Goal: Information Seeking & Learning: Learn about a topic

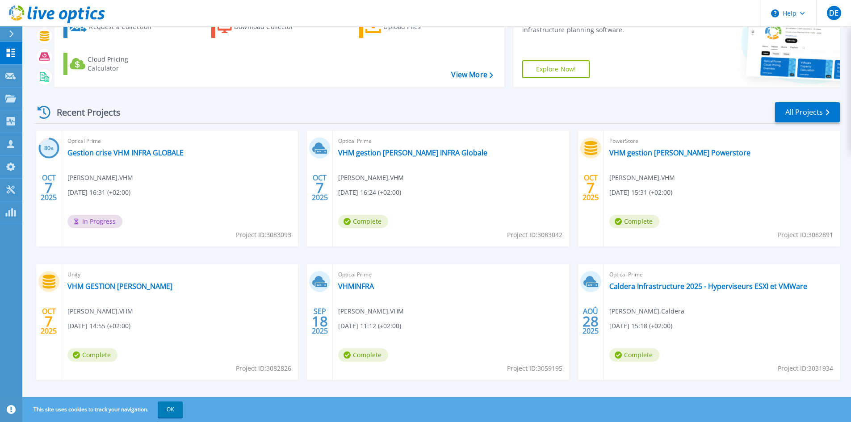
scroll to position [73, 0]
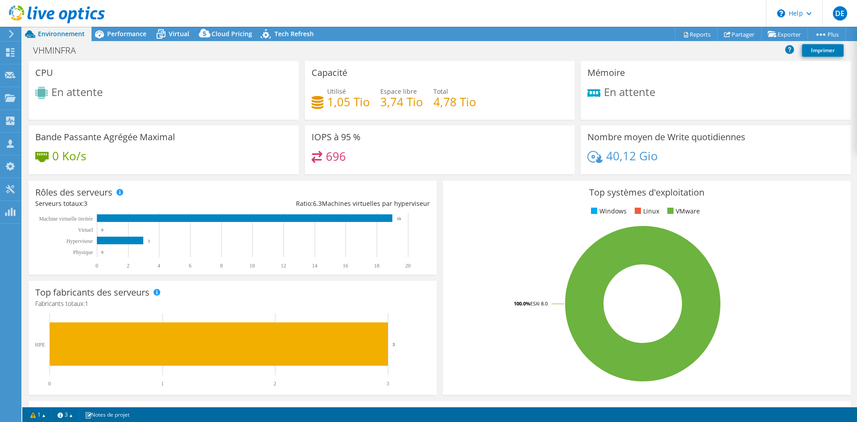
select select "USD"
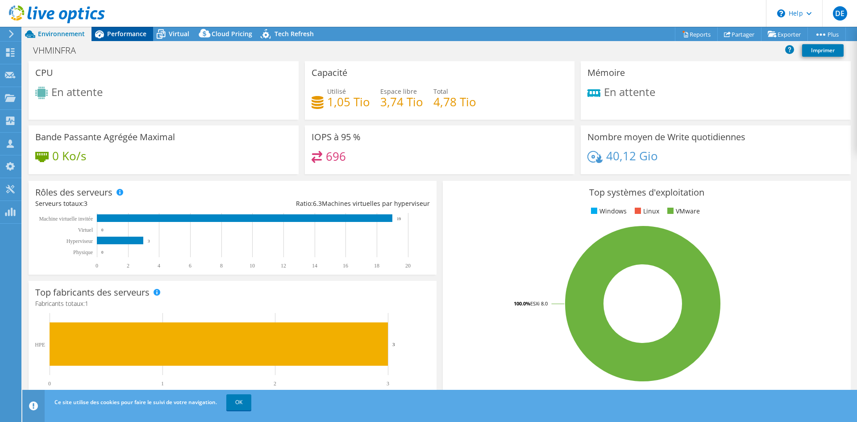
click at [121, 33] on span "Performance" at bounding box center [126, 33] width 39 height 8
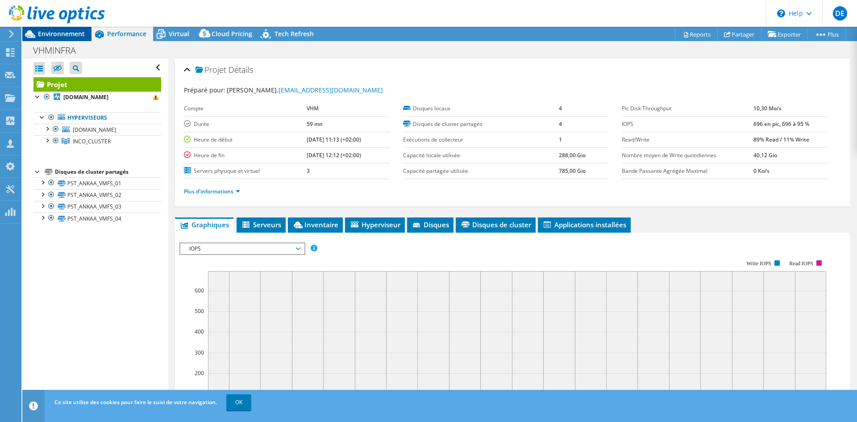
click at [74, 31] on span "Environnement" at bounding box center [61, 33] width 47 height 8
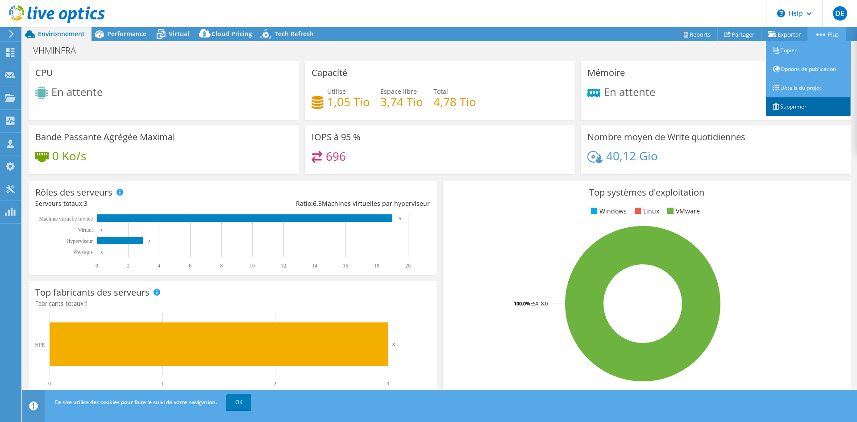
click at [817, 103] on link "Supprimer" at bounding box center [808, 106] width 85 height 19
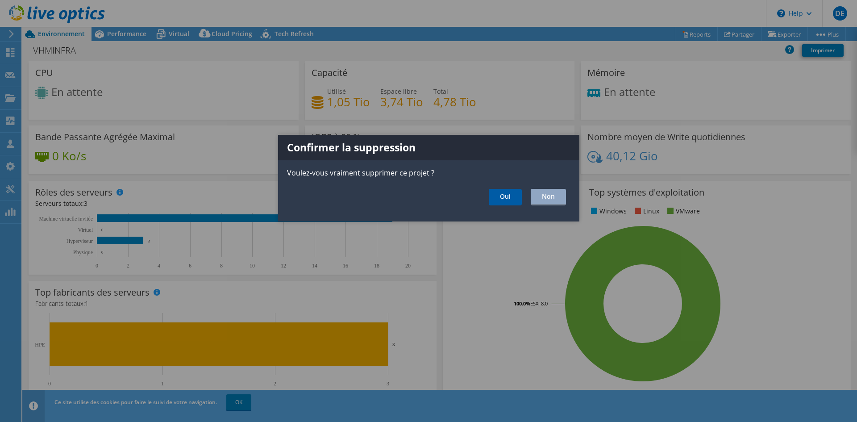
click at [511, 196] on link "Oui" at bounding box center [505, 197] width 33 height 17
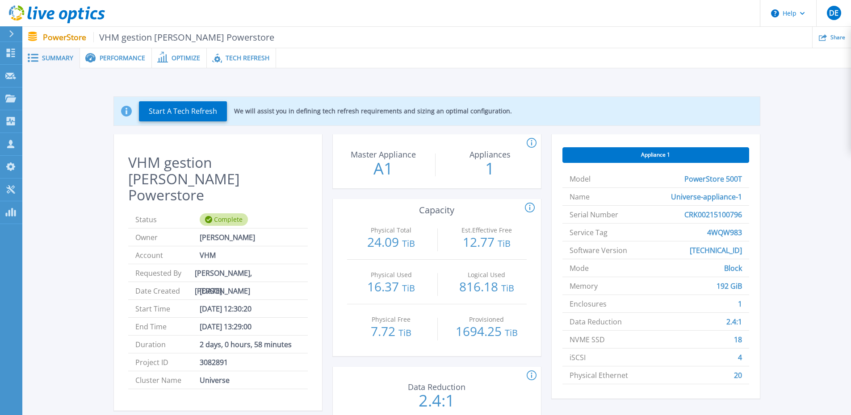
click at [196, 65] on div "Optimize" at bounding box center [179, 58] width 55 height 20
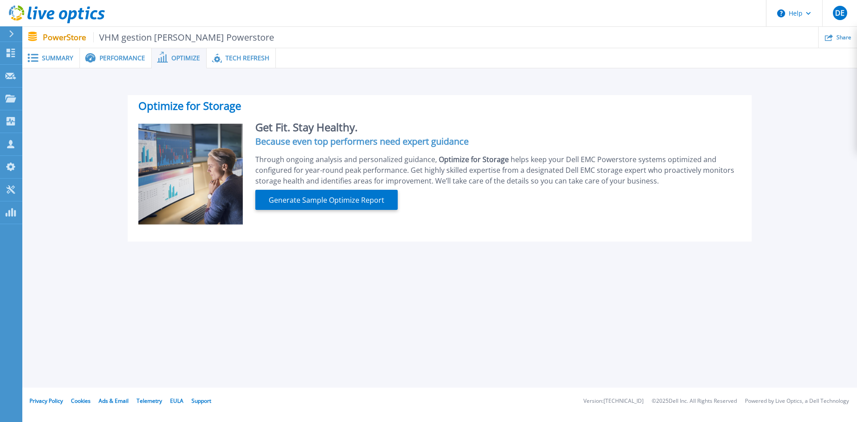
click at [122, 64] on div "Performance" at bounding box center [116, 58] width 72 height 20
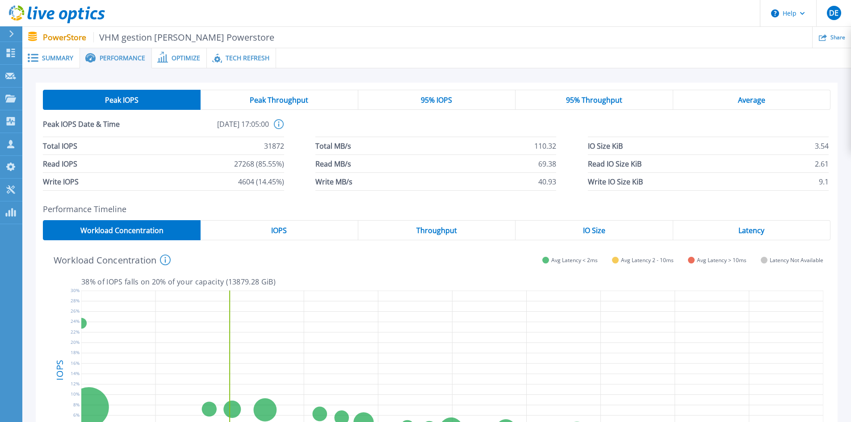
click at [67, 58] on span "Summary" at bounding box center [57, 58] width 31 height 6
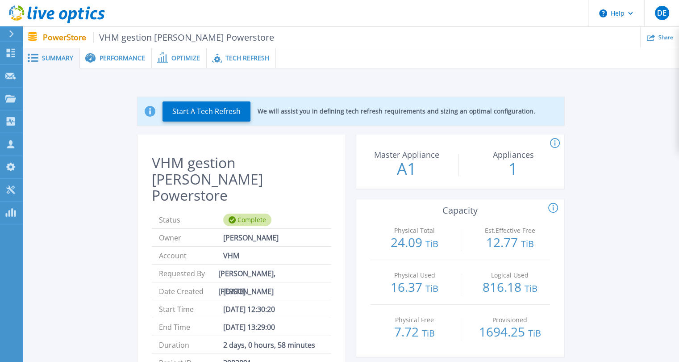
click at [125, 60] on span "Performance" at bounding box center [123, 58] width 46 height 6
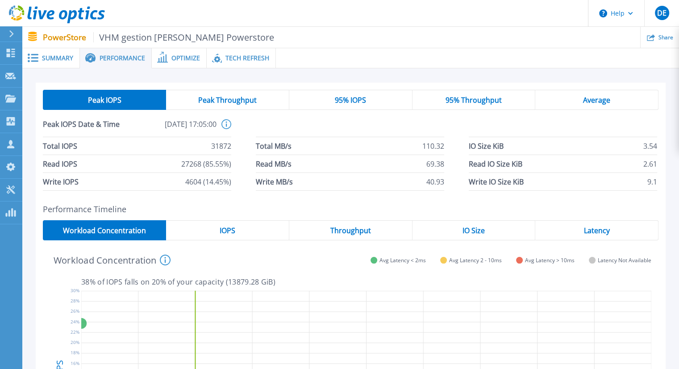
click at [188, 59] on span "Optimize" at bounding box center [185, 58] width 29 height 6
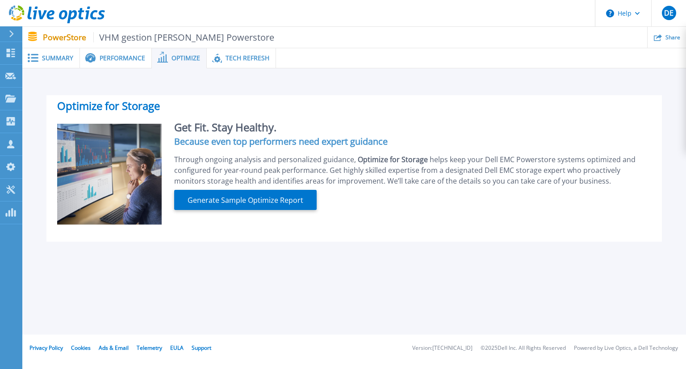
click at [225, 55] on span "Tech Refresh" at bounding box center [247, 58] width 44 height 6
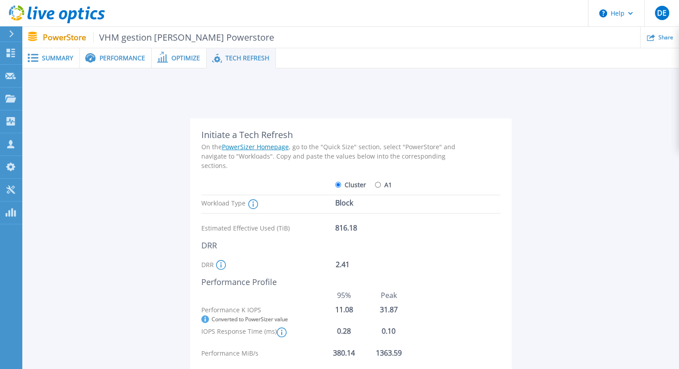
click at [47, 55] on span "Summary" at bounding box center [57, 58] width 31 height 6
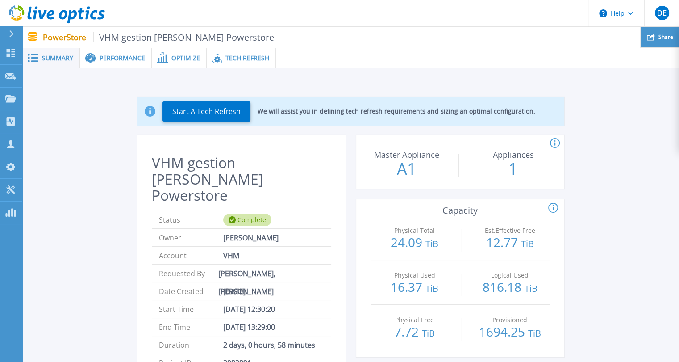
click at [646, 35] on div "Share" at bounding box center [660, 37] width 38 height 21
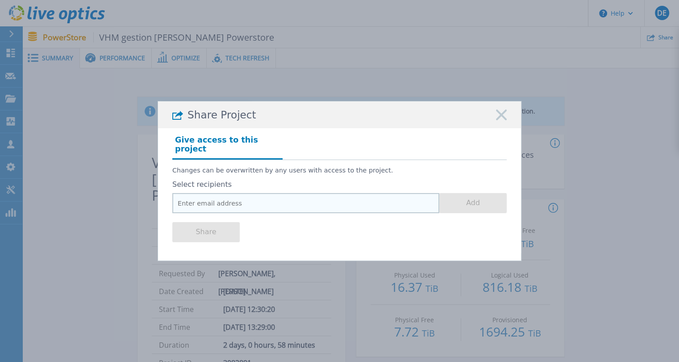
click at [296, 196] on input "email" at bounding box center [305, 203] width 267 height 20
click at [496, 119] on div "Share Project" at bounding box center [339, 114] width 363 height 27
click at [498, 117] on icon at bounding box center [501, 114] width 11 height 11
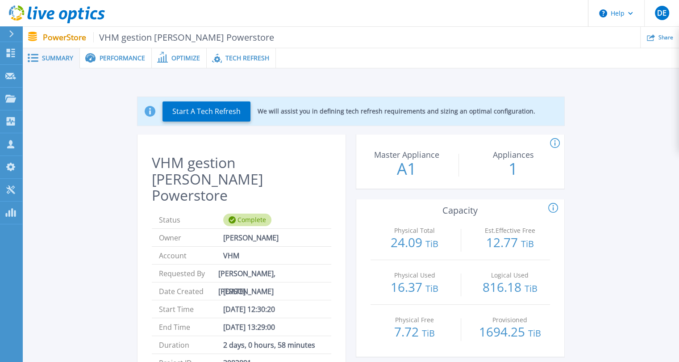
click at [152, 62] on span at bounding box center [162, 58] width 20 height 8
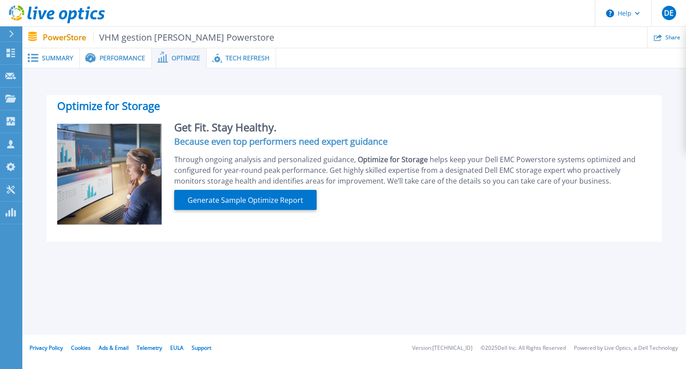
click at [132, 55] on span "Performance" at bounding box center [123, 58] width 46 height 6
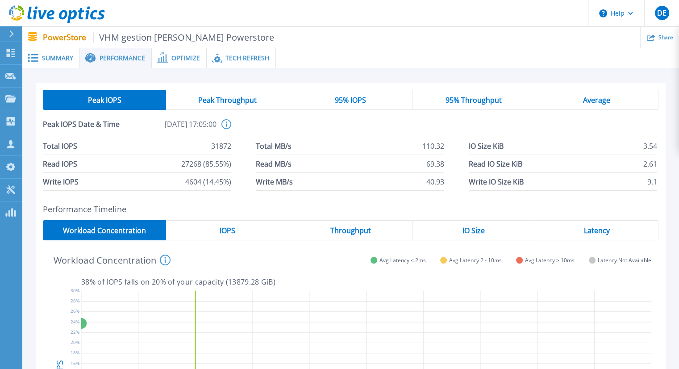
click at [183, 55] on span "Optimize" at bounding box center [185, 58] width 29 height 6
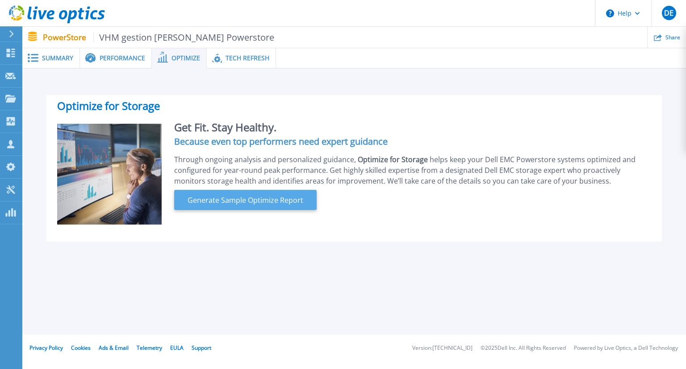
click at [239, 194] on button "Generate Sample Optimize Report" at bounding box center [245, 200] width 142 height 20
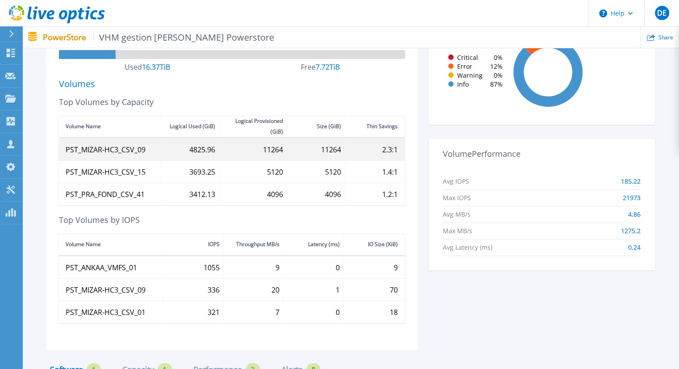
scroll to position [372, 0]
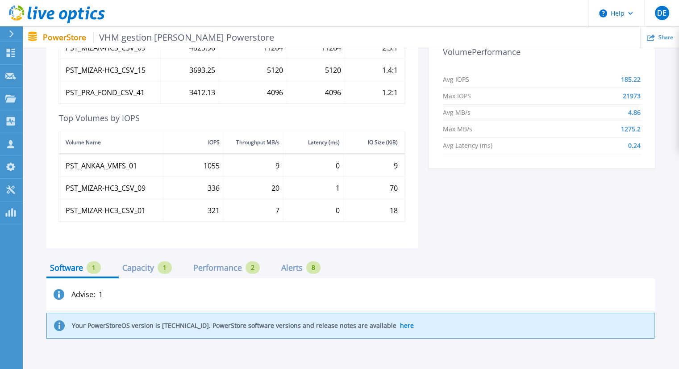
click at [167, 259] on div "Software 1 Capacity 1 Performance 2 Alerts 8 Advise : 1 Your PowerStoreOS versi…" at bounding box center [350, 293] width 609 height 91
click at [160, 267] on div "1" at bounding box center [165, 267] width 14 height 13
click at [206, 260] on div "Software 1 Capacity 1 Performance 2 Alerts 8 Advise : 1 Your Appliance Universe…" at bounding box center [350, 293] width 609 height 91
click at [244, 269] on div "Performance 2" at bounding box center [226, 267] width 67 height 13
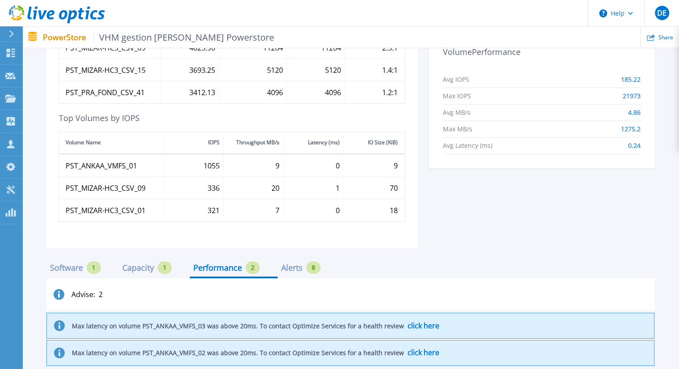
click at [294, 268] on div "Alerts" at bounding box center [291, 267] width 21 height 7
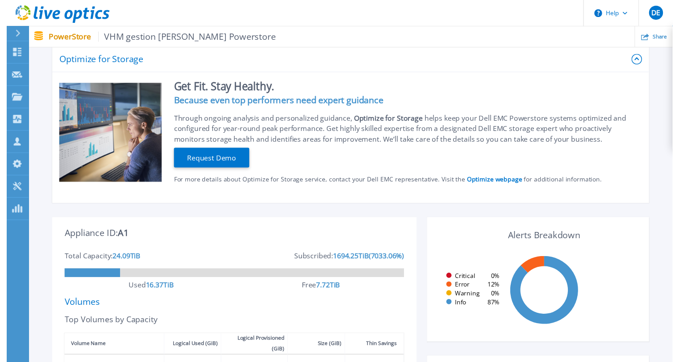
scroll to position [0, 0]
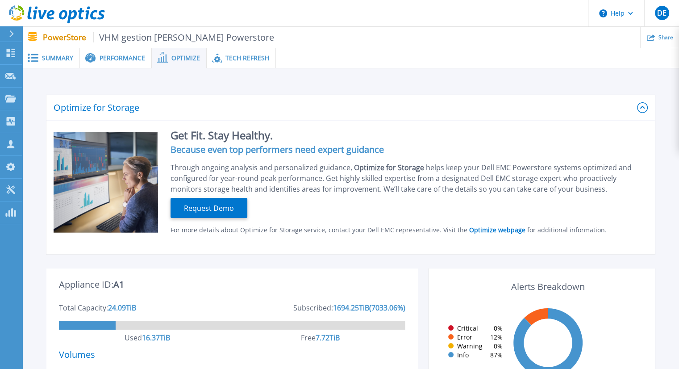
click at [248, 67] on div "Tech Refresh" at bounding box center [241, 58] width 69 height 20
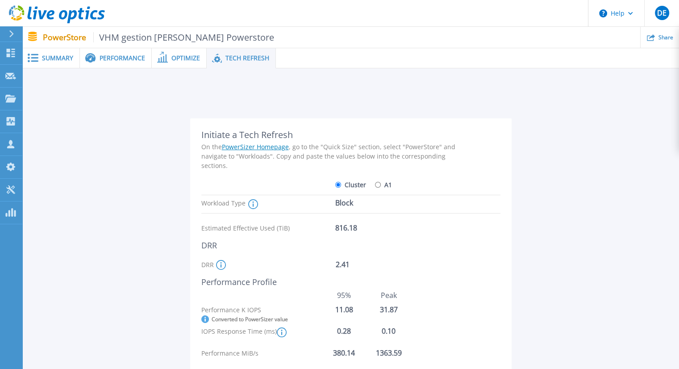
click at [132, 60] on span "Performance" at bounding box center [123, 58] width 46 height 6
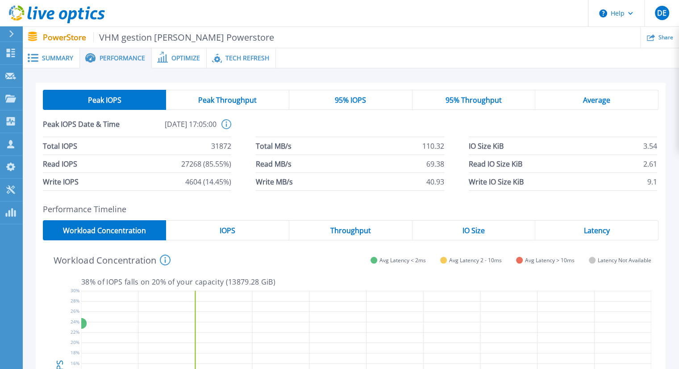
click at [47, 63] on div "Summary" at bounding box center [51, 58] width 58 height 20
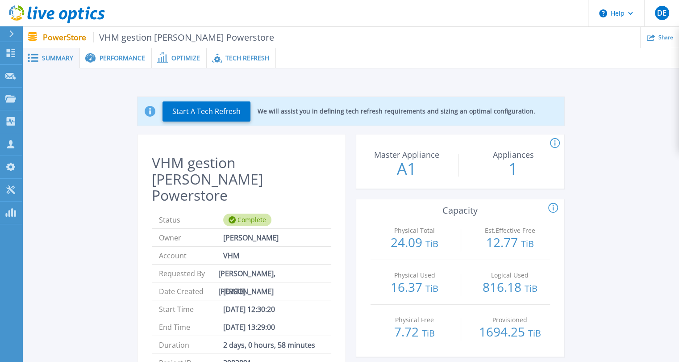
click at [517, 39] on ul "Share" at bounding box center [476, 37] width 405 height 21
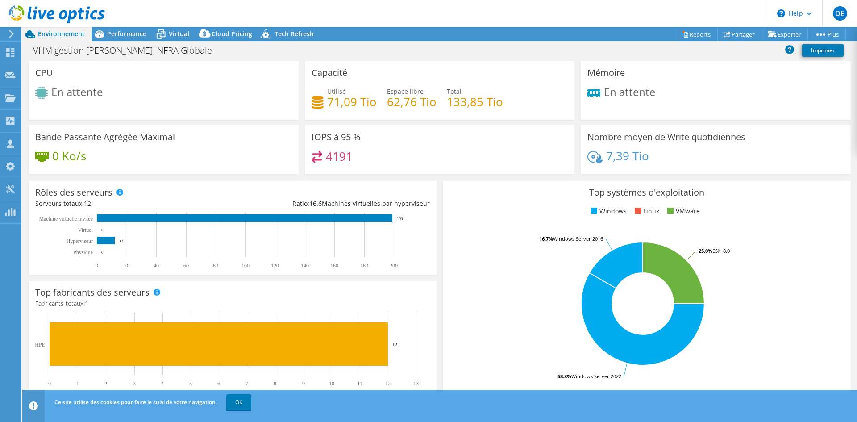
select select "USD"
click at [115, 35] on span "Performance" at bounding box center [126, 33] width 39 height 8
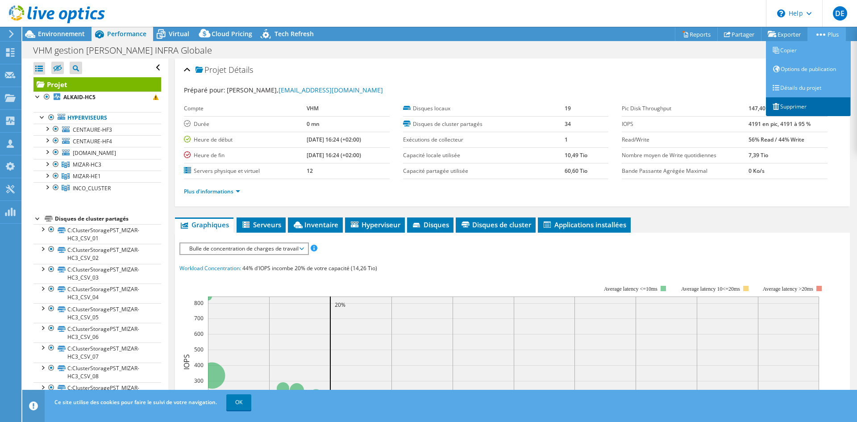
click at [795, 109] on link "Supprimer" at bounding box center [808, 106] width 85 height 19
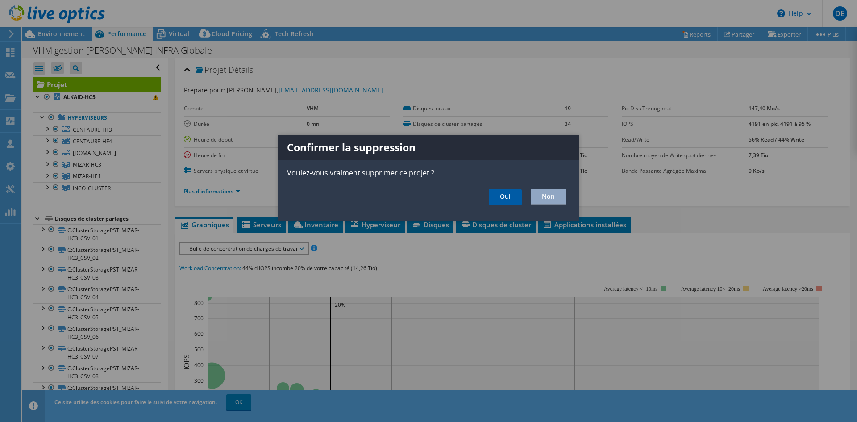
click at [502, 197] on link "Oui" at bounding box center [505, 197] width 33 height 17
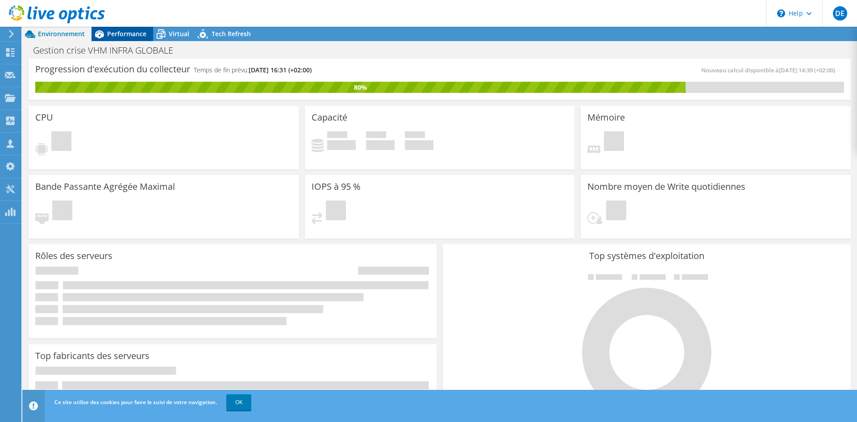
click at [133, 34] on span "Performance" at bounding box center [126, 33] width 39 height 8
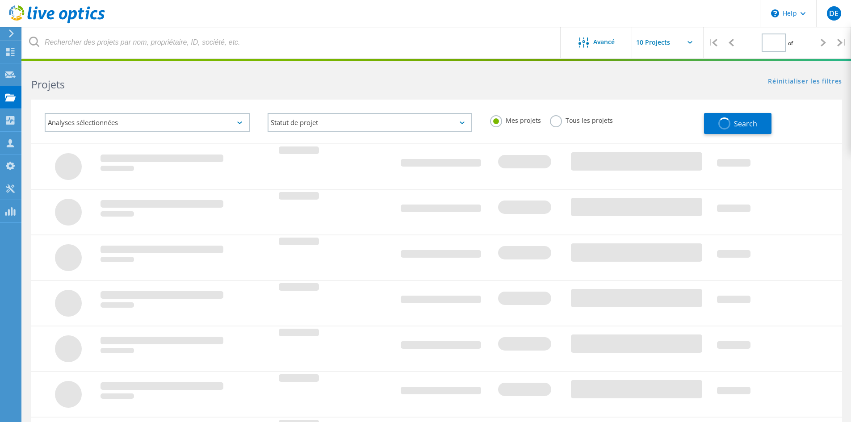
type input "1"
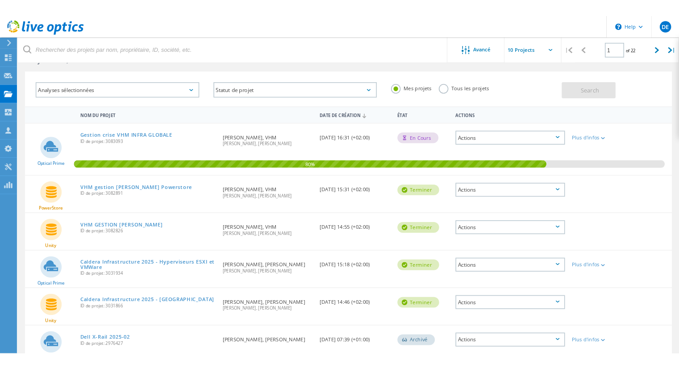
scroll to position [45, 0]
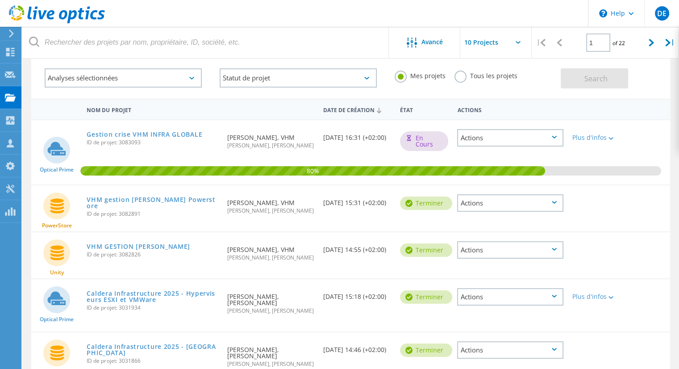
click at [543, 201] on div "Actions" at bounding box center [510, 202] width 106 height 17
click at [612, 253] on div at bounding box center [593, 243] width 51 height 23
click at [550, 249] on div "Actions" at bounding box center [510, 249] width 106 height 17
click at [590, 234] on div at bounding box center [593, 243] width 51 height 23
click at [130, 196] on link "VHM gestion [PERSON_NAME] Powerstore" at bounding box center [153, 202] width 132 height 13
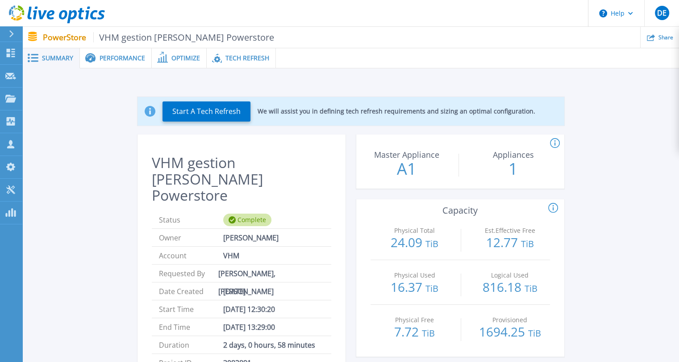
click at [222, 60] on span at bounding box center [216, 58] width 19 height 10
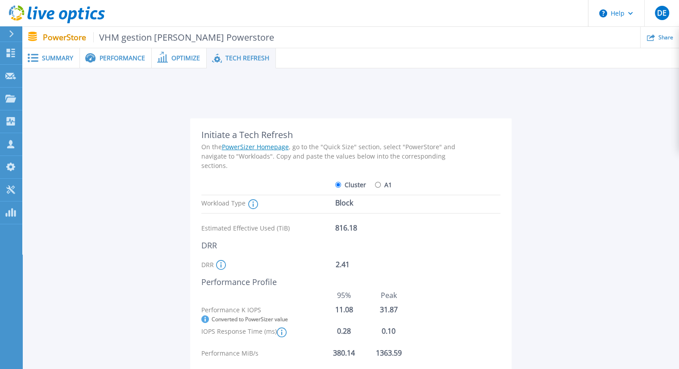
click at [145, 53] on div "Performance" at bounding box center [116, 58] width 72 height 20
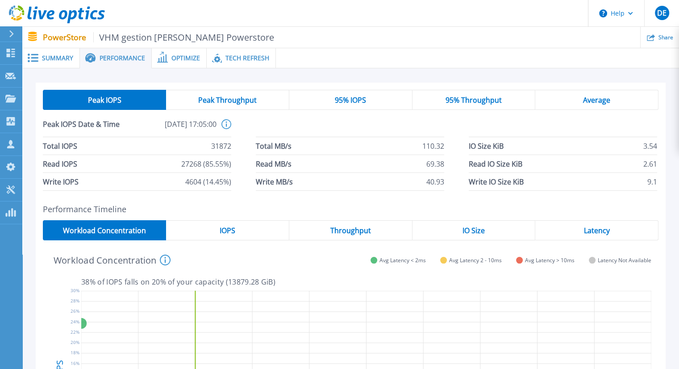
click at [236, 92] on div "Peak Throughput" at bounding box center [227, 100] width 123 height 20
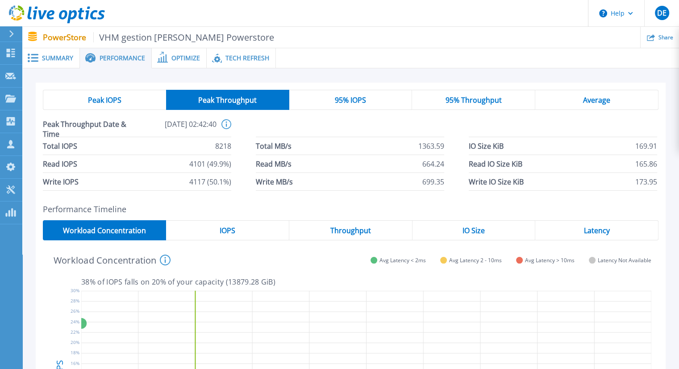
click at [572, 221] on div "Latency" at bounding box center [596, 230] width 123 height 20
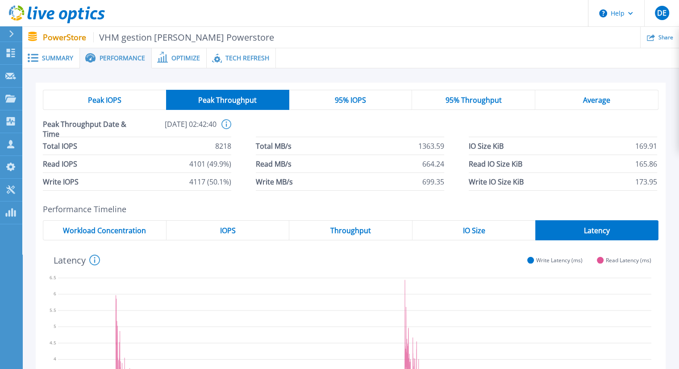
click at [375, 241] on div "Read 0.25 ms 04:09:40 [DATE] [DATE] 18:00 00:00 06:00 12:00 18:00 00:00 06:00 1…" at bounding box center [351, 371] width 616 height 263
click at [375, 231] on div "Throughput" at bounding box center [350, 230] width 123 height 20
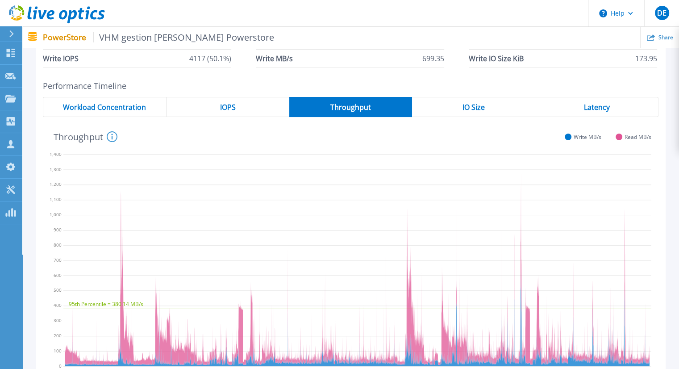
scroll to position [138, 0]
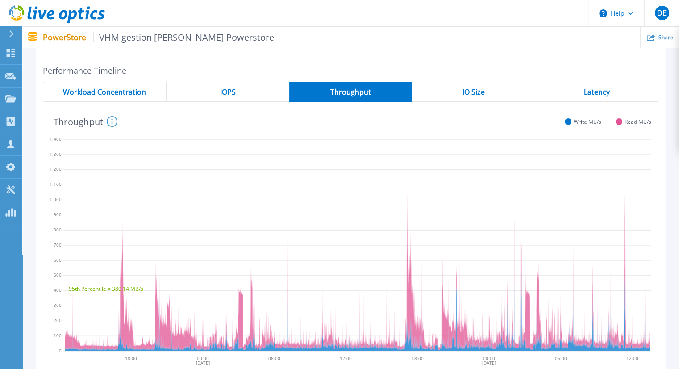
click at [248, 102] on div "95th Percentile = 380.14 MB/s Write 25.87 MB/s 17:00:00 [DATE] [DATE] 18:00 00:…" at bounding box center [351, 233] width 616 height 263
click at [246, 83] on div "IOPS" at bounding box center [228, 92] width 123 height 20
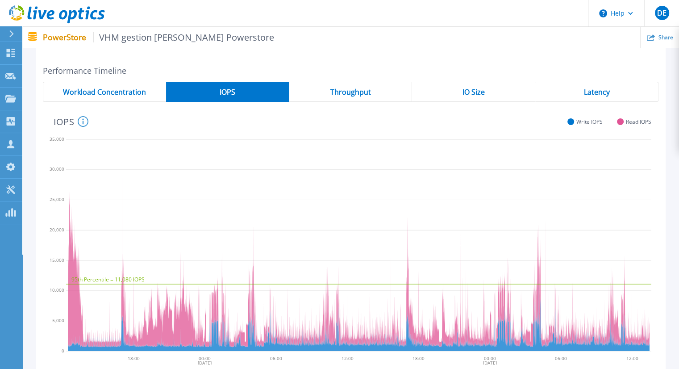
click at [577, 95] on div "Latency" at bounding box center [596, 92] width 123 height 20
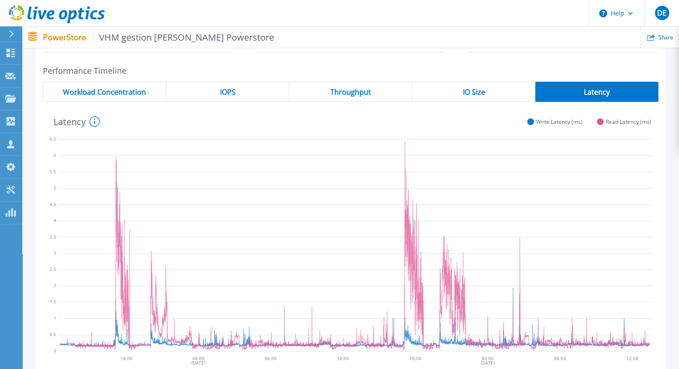
click at [224, 92] on span "IOPS" at bounding box center [228, 91] width 16 height 7
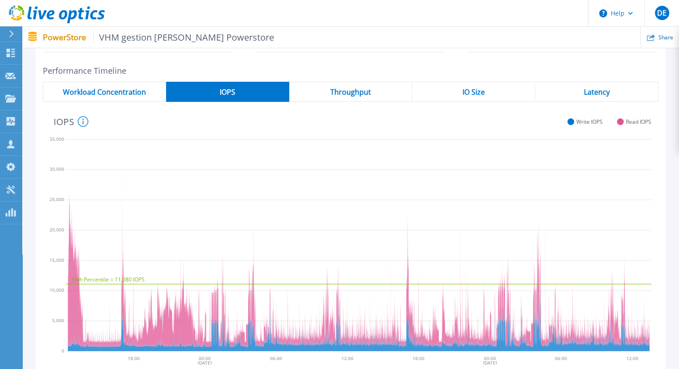
click at [332, 88] on span "Throughput" at bounding box center [350, 91] width 41 height 7
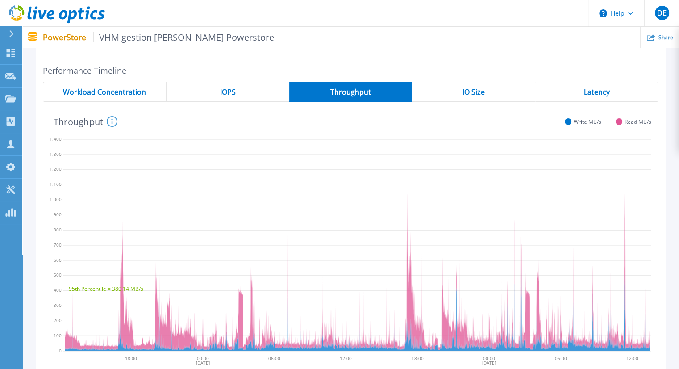
click at [552, 99] on div "Latency" at bounding box center [596, 92] width 123 height 20
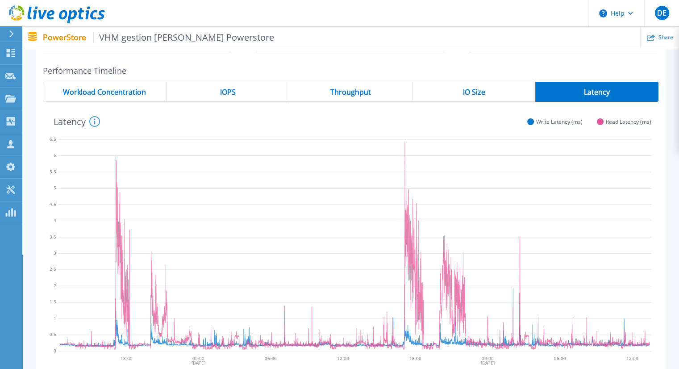
click at [377, 89] on div "Throughput" at bounding box center [350, 92] width 123 height 20
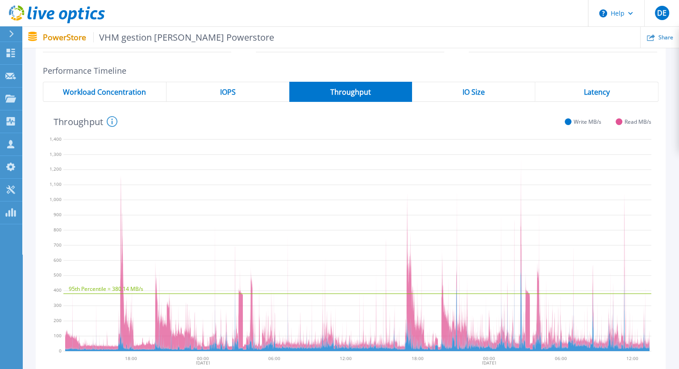
click at [104, 201] on icon "95th Percentile = 380.14 MB/s" at bounding box center [357, 243] width 588 height 223
drag, startPoint x: 126, startPoint y: 197, endPoint x: 274, endPoint y: 166, distance: 151.0
click at [128, 192] on icon "95th Percentile = 380.14 MB/s" at bounding box center [357, 243] width 588 height 223
click at [597, 88] on span "Latency" at bounding box center [597, 91] width 26 height 7
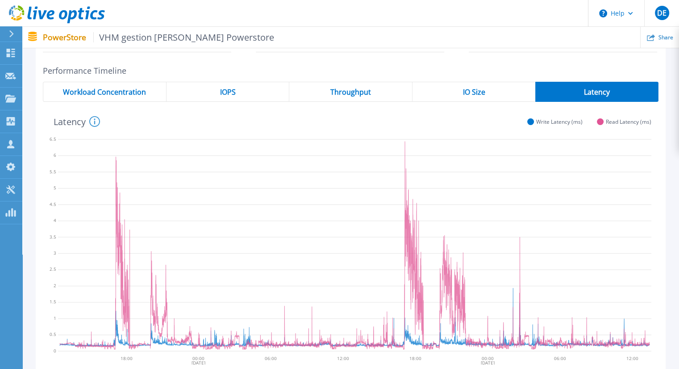
click at [378, 90] on div "Throughput" at bounding box center [350, 92] width 123 height 20
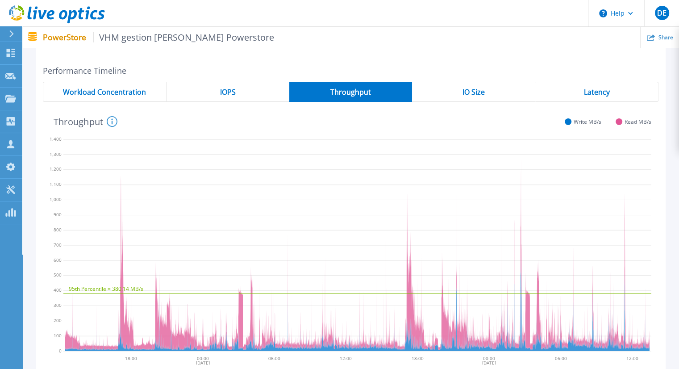
drag, startPoint x: 438, startPoint y: 147, endPoint x: 452, endPoint y: 141, distance: 15.6
click at [448, 142] on icon "95th Percentile = 380.14 MB/s" at bounding box center [357, 243] width 588 height 223
